Goal: Information Seeking & Learning: Understand process/instructions

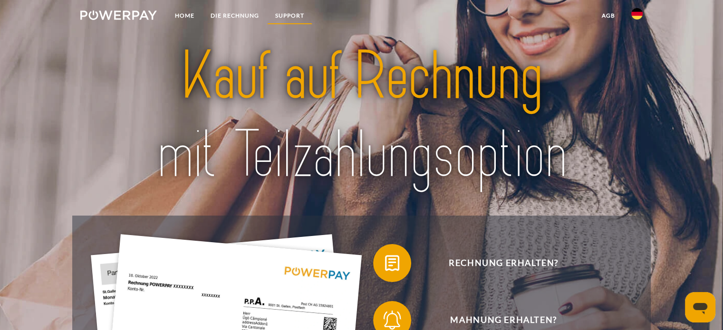
click at [289, 15] on link "SUPPORT" at bounding box center [289, 15] width 45 height 17
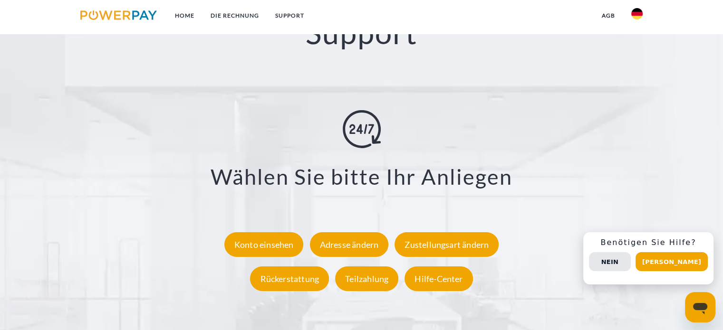
scroll to position [1684, 0]
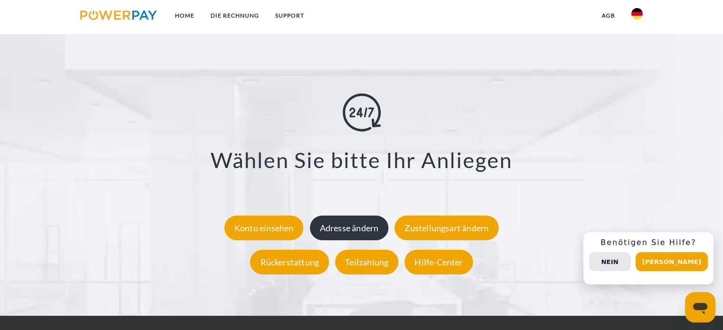
click at [357, 230] on div "Adresse ändern" at bounding box center [349, 228] width 79 height 25
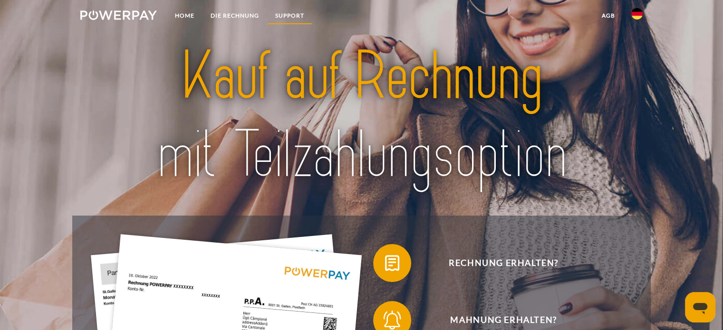
click at [287, 10] on link "SUPPORT" at bounding box center [289, 15] width 45 height 17
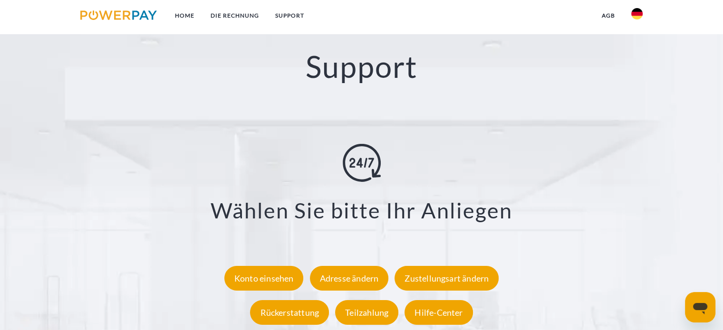
scroll to position [1636, 0]
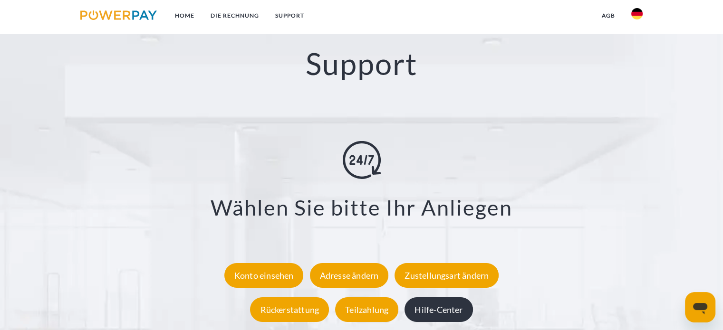
click at [437, 307] on div "Hilfe-Center" at bounding box center [438, 310] width 68 height 25
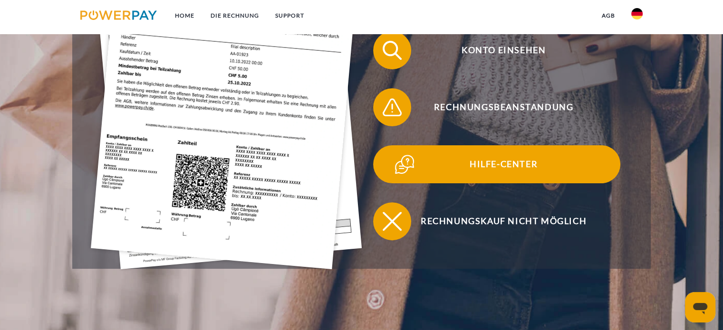
scroll to position [333, 0]
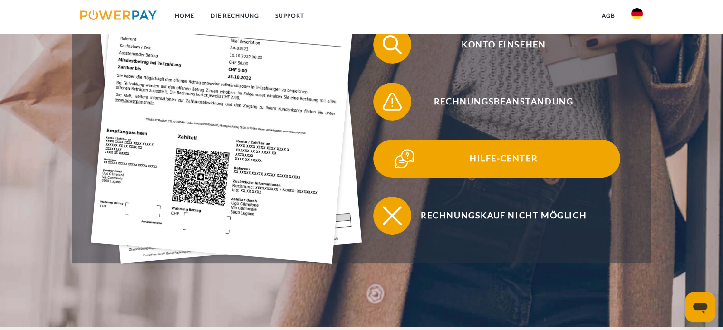
click at [505, 164] on span "Hilfe-Center" at bounding box center [503, 159] width 233 height 38
